Goal: Navigation & Orientation: Find specific page/section

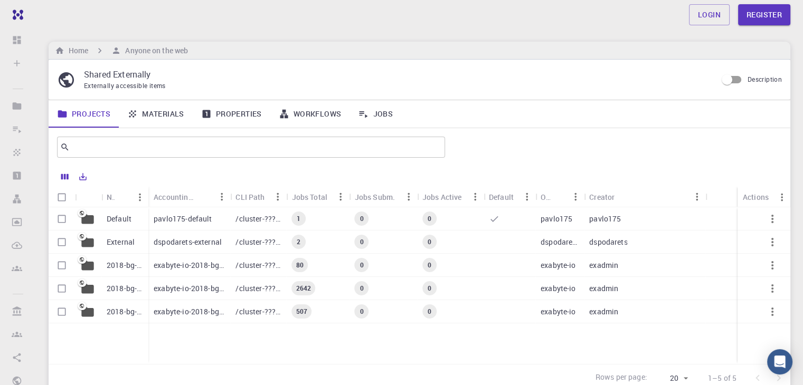
click at [151, 112] on link "Materials" at bounding box center [156, 113] width 74 height 27
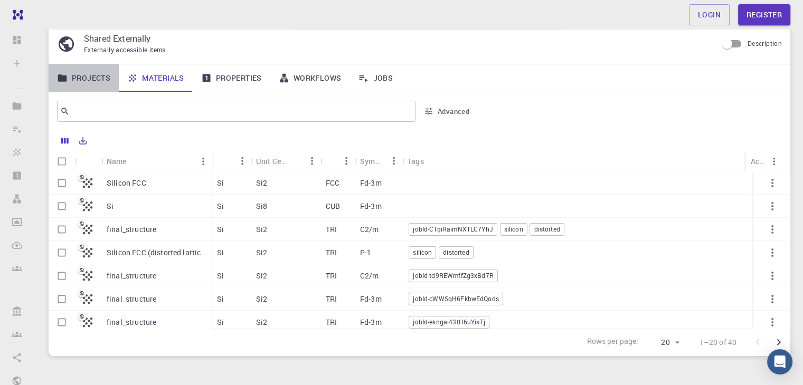
click at [98, 78] on link "Projects" at bounding box center [84, 77] width 70 height 27
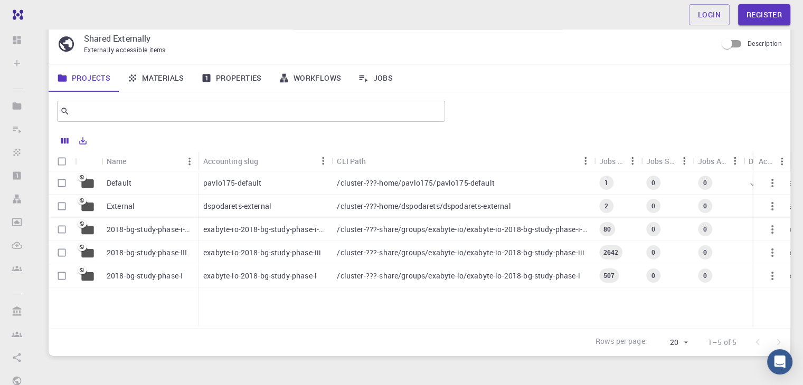
click at [202, 250] on div "exabyte-io-2018-bg-study-phase-iii" at bounding box center [265, 252] width 134 height 23
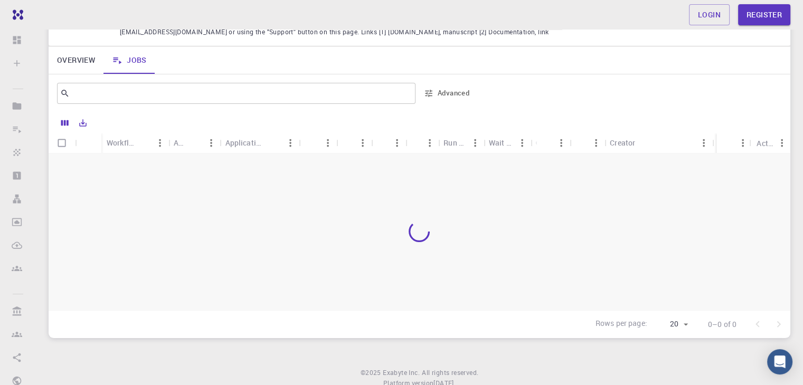
scroll to position [89, 0]
